Goal: Task Accomplishment & Management: Use online tool/utility

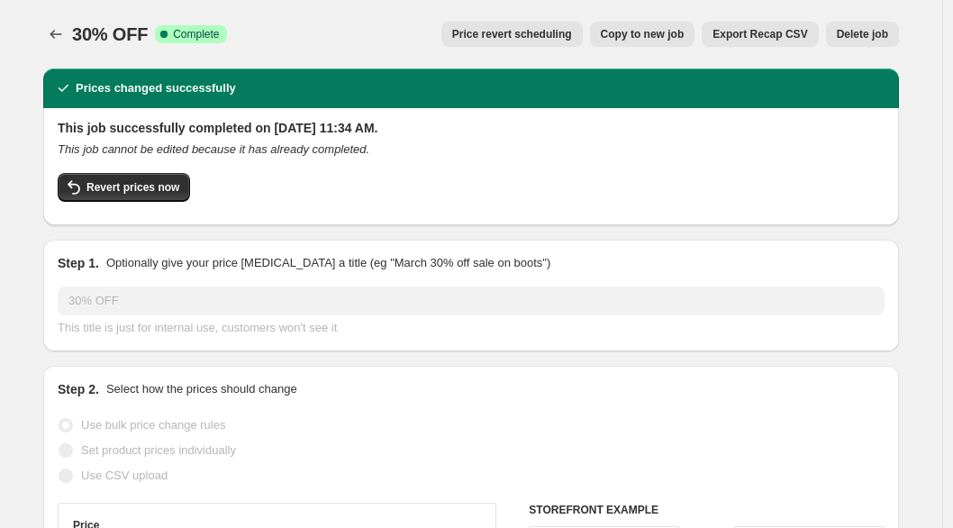
select select "percentage"
select select "collection"
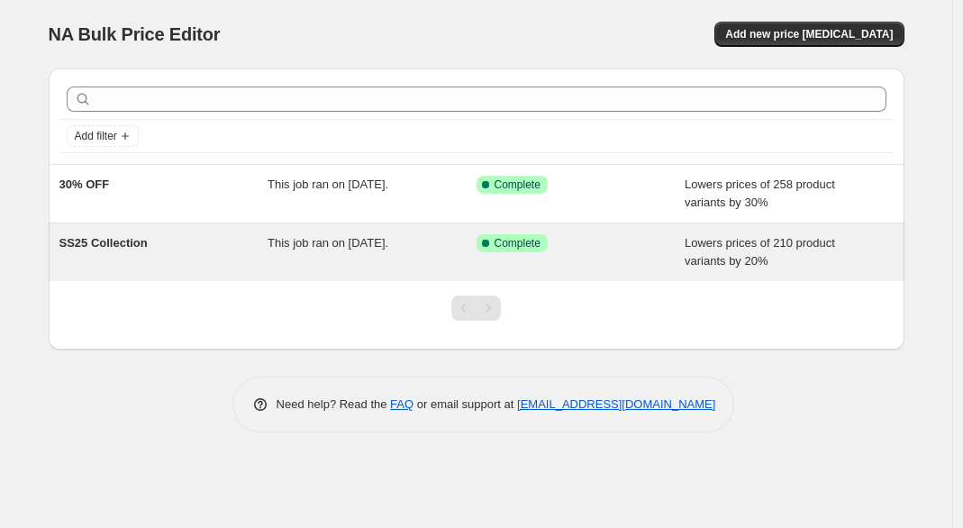
click at [110, 249] on span "SS25 Collection" at bounding box center [103, 243] width 88 height 14
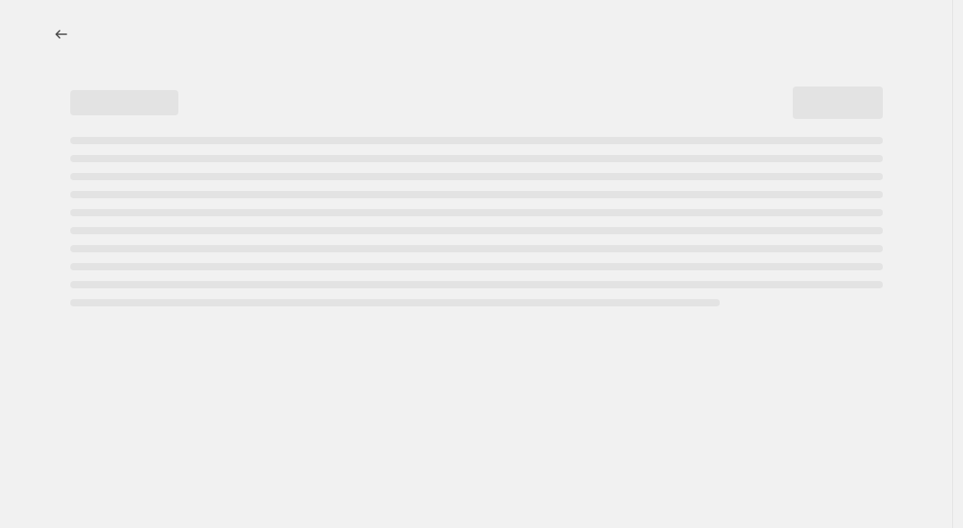
select select "percentage"
select select "collection"
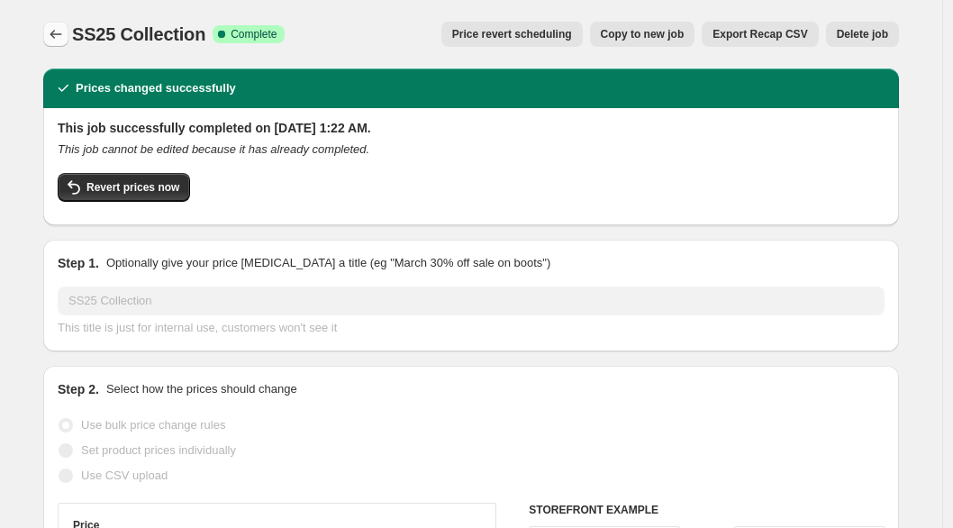
click at [48, 33] on button "Price change jobs" at bounding box center [55, 34] width 25 height 25
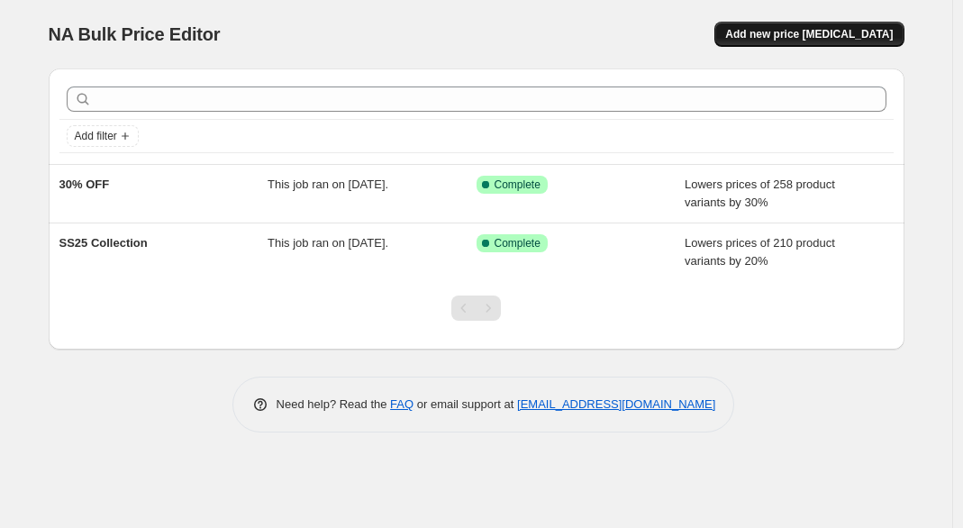
click at [810, 37] on span "Add new price [MEDICAL_DATA]" at bounding box center [808, 34] width 167 height 14
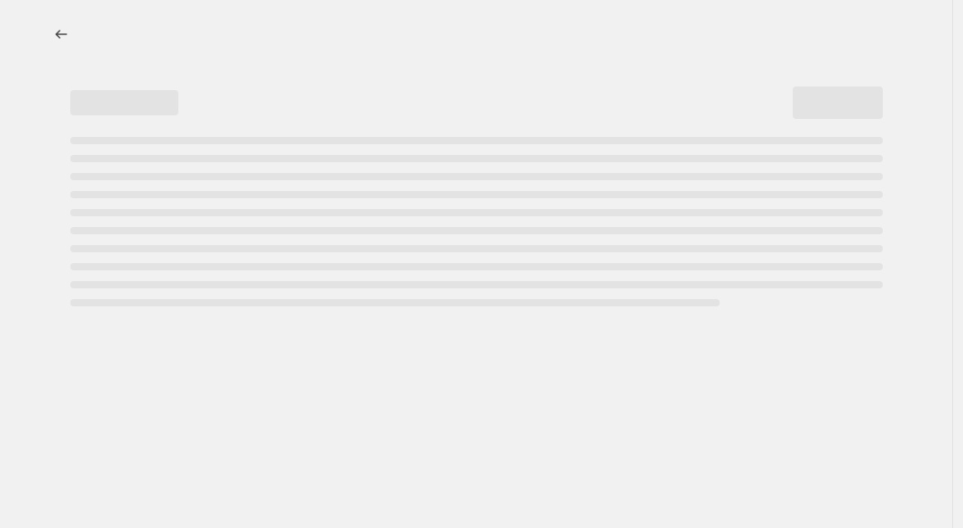
select select "percentage"
